Goal: Find specific page/section: Find specific page/section

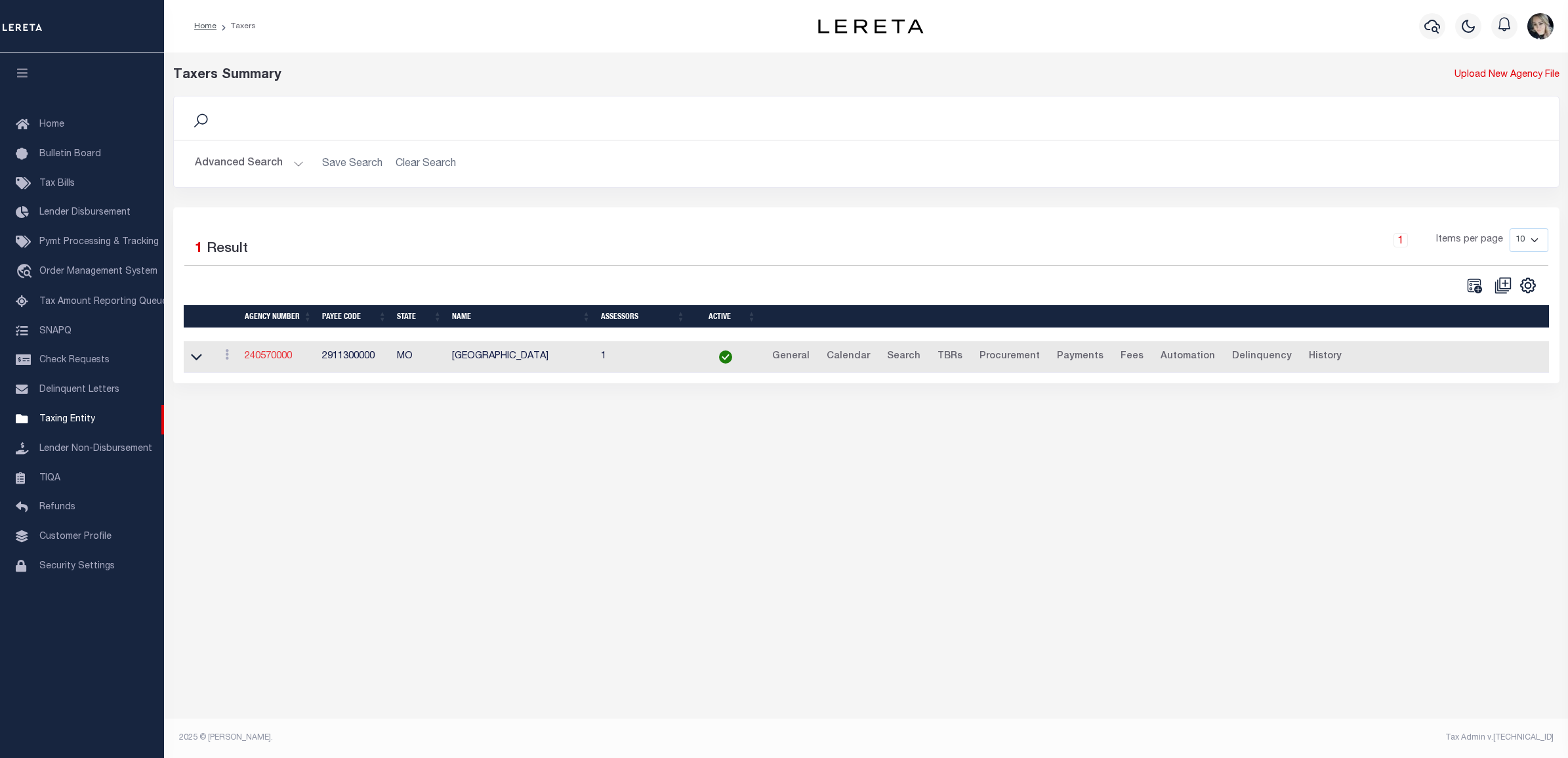
click at [280, 358] on link "240570000" at bounding box center [268, 356] width 47 height 9
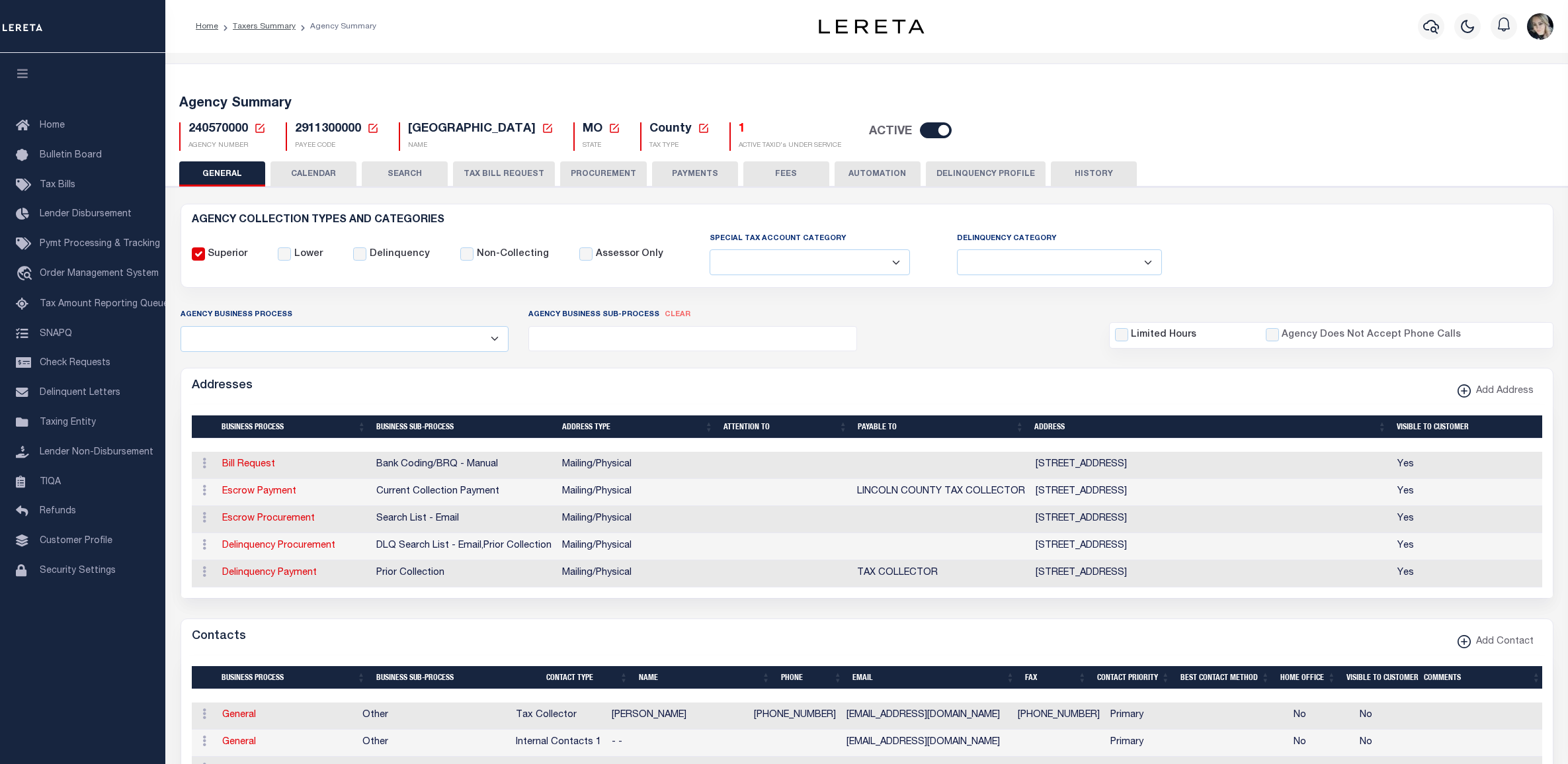
select select
drag, startPoint x: 0, startPoint y: 0, endPoint x: 259, endPoint y: 127, distance: 288.5
click at [259, 127] on icon at bounding box center [259, 128] width 12 height 12
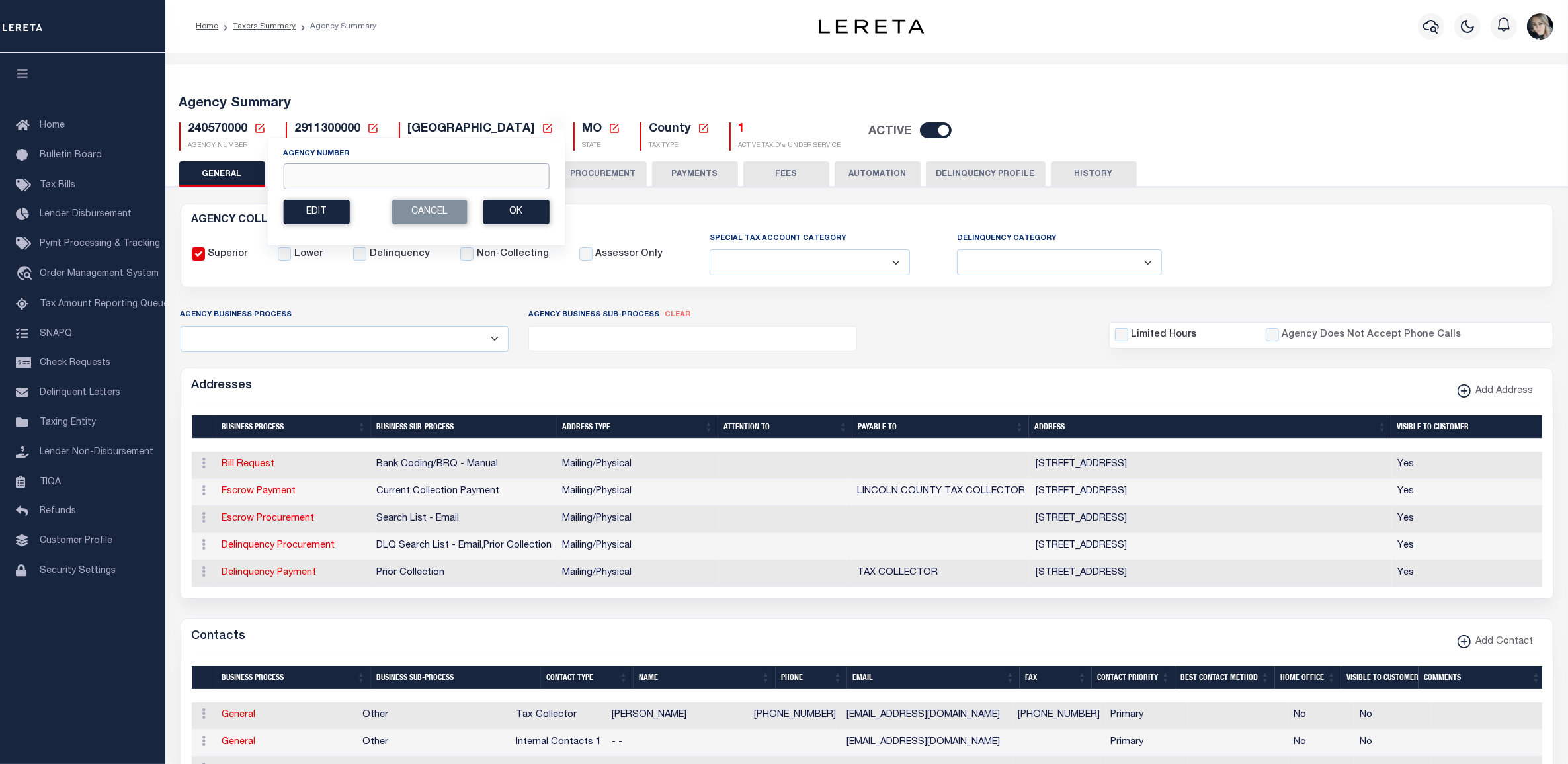
click at [332, 176] on input "Agency Number" at bounding box center [415, 176] width 266 height 26
paste input "040568888"
type input "040568888"
click at [495, 211] on button "Ok" at bounding box center [516, 212] width 66 height 24
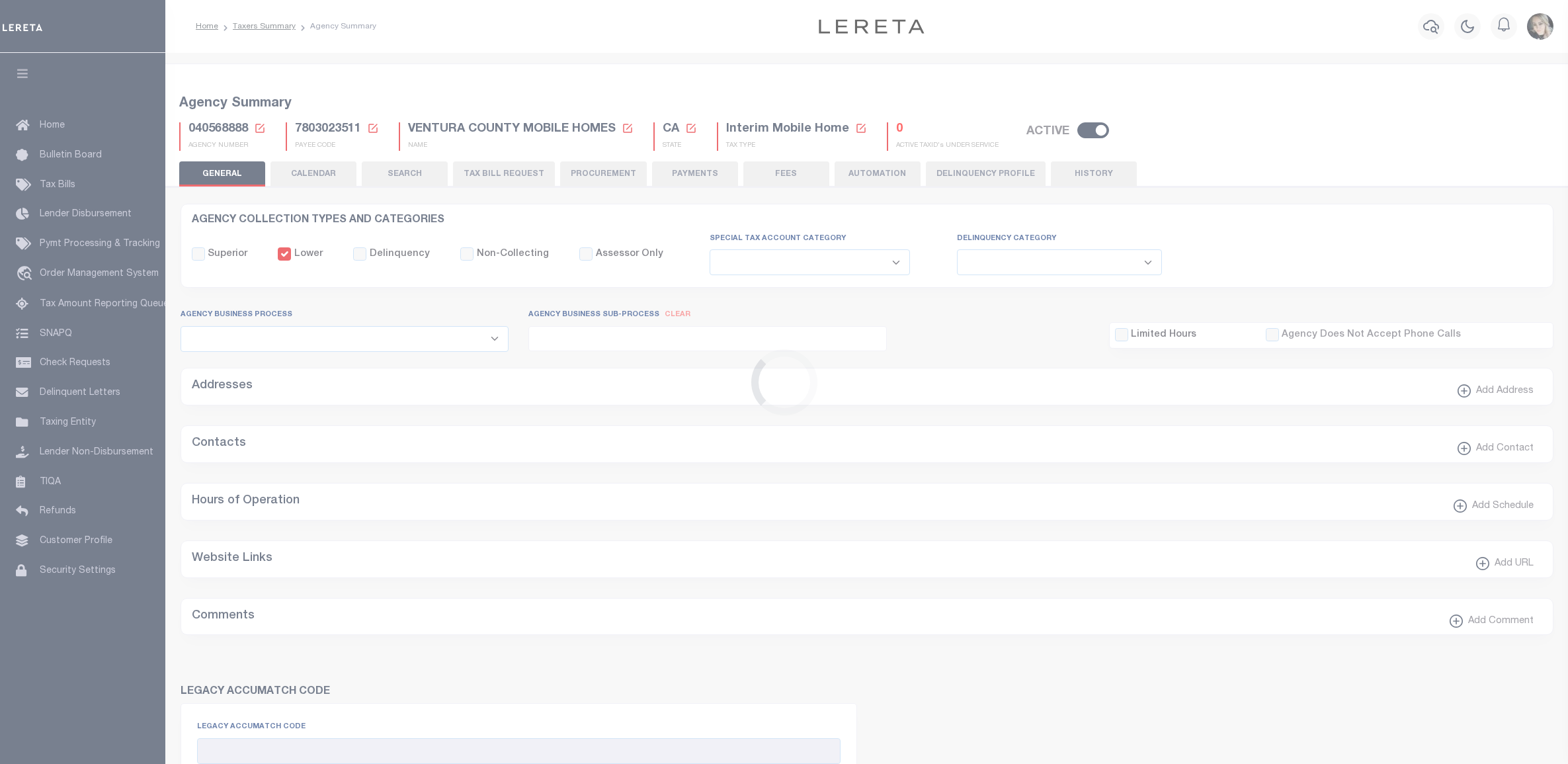
select select
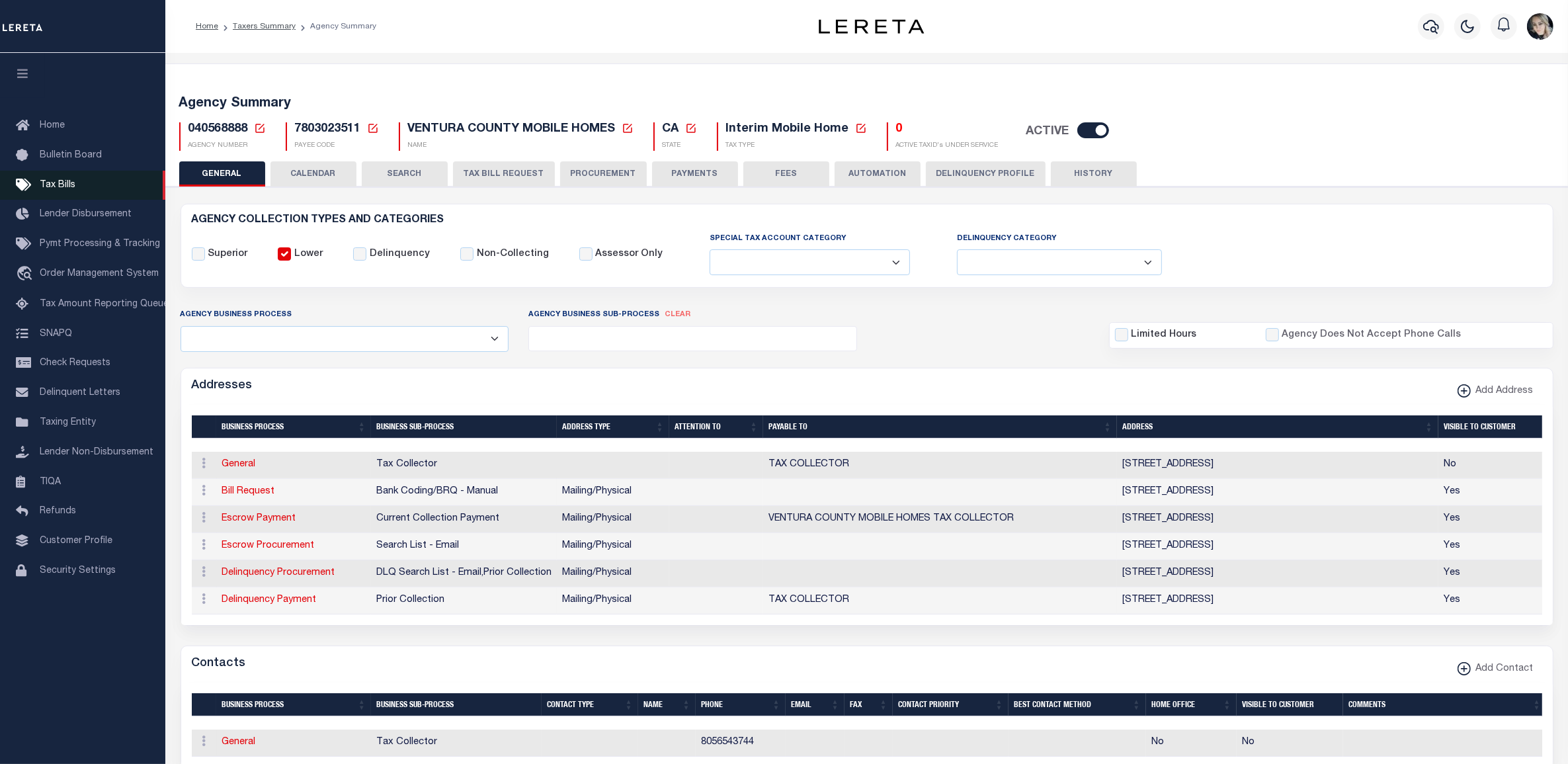
click at [60, 186] on span "Tax Bills" at bounding box center [57, 185] width 36 height 9
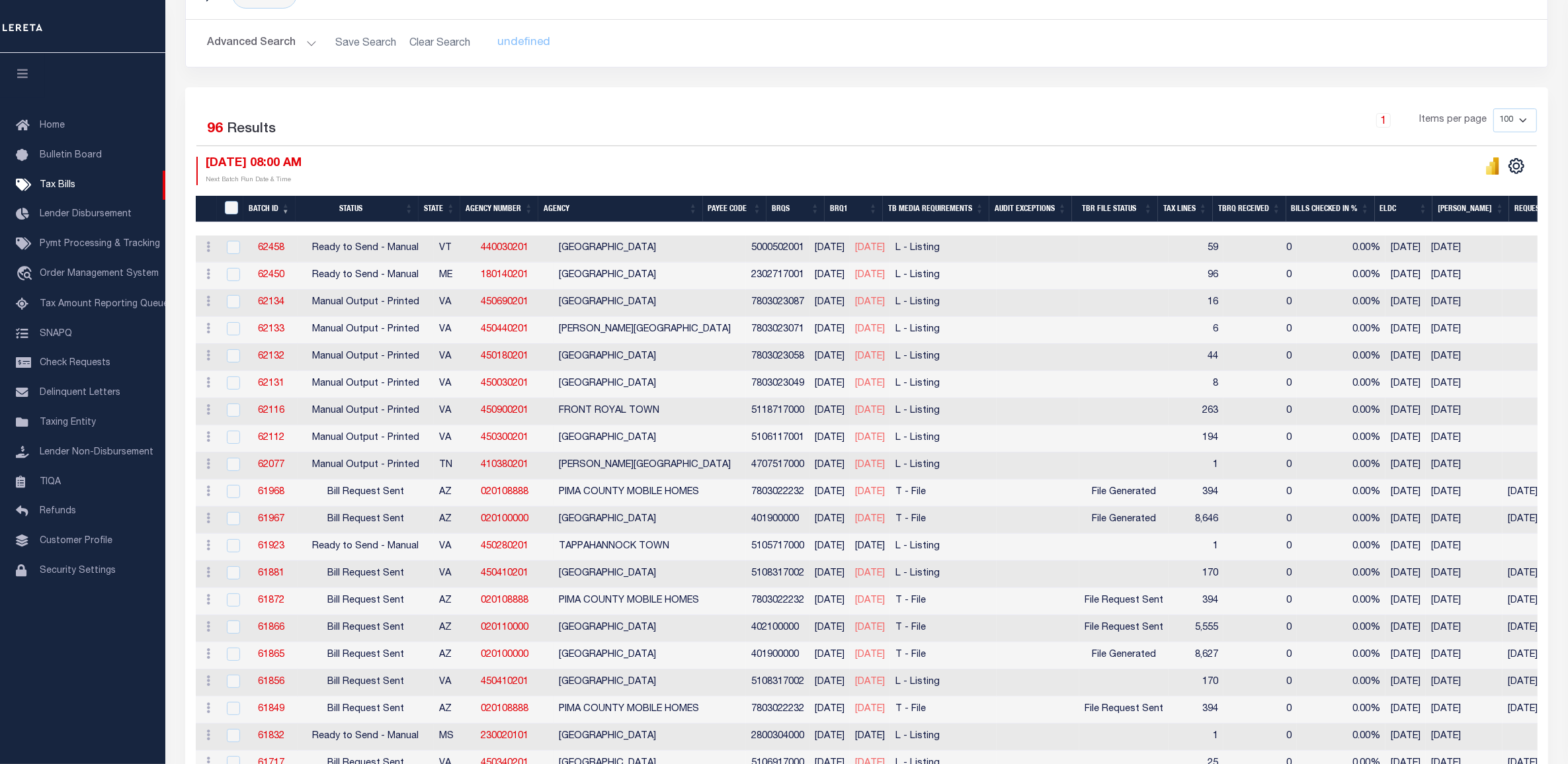
scroll to position [248, 0]
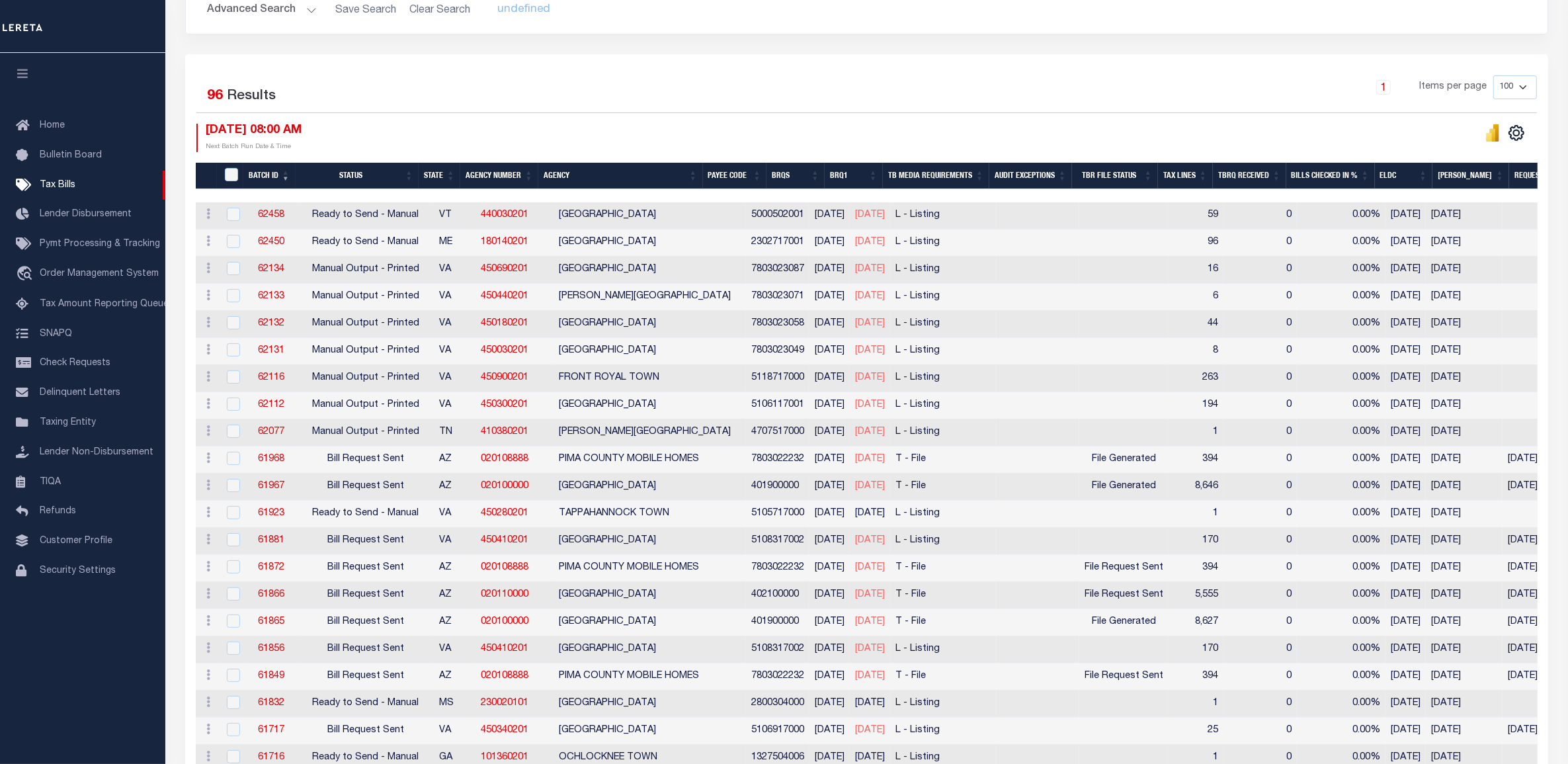
click at [481, 171] on th "Agency Number" at bounding box center [499, 176] width 78 height 27
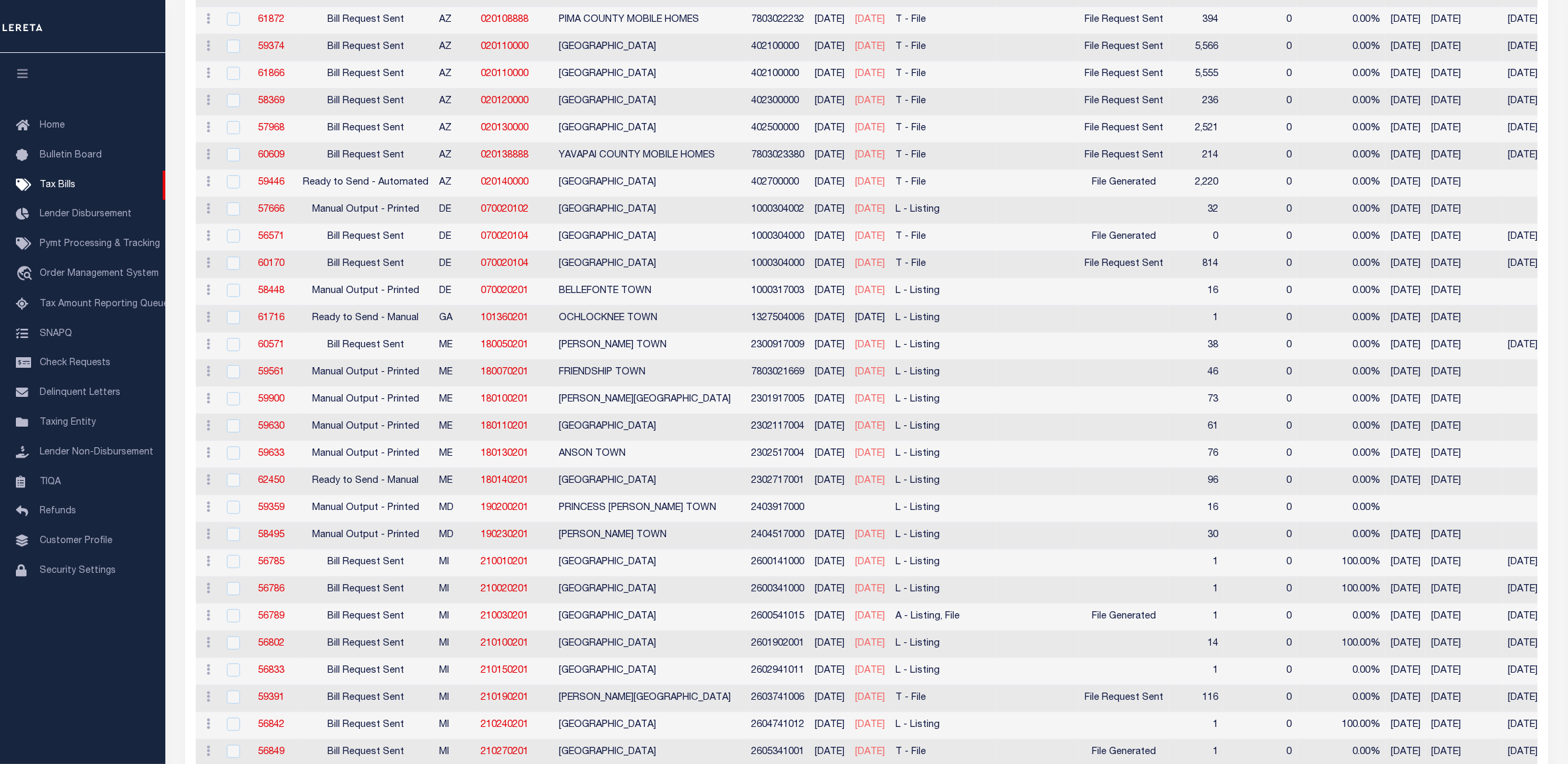
scroll to position [0, 0]
